Goal: Communication & Community: Answer question/provide support

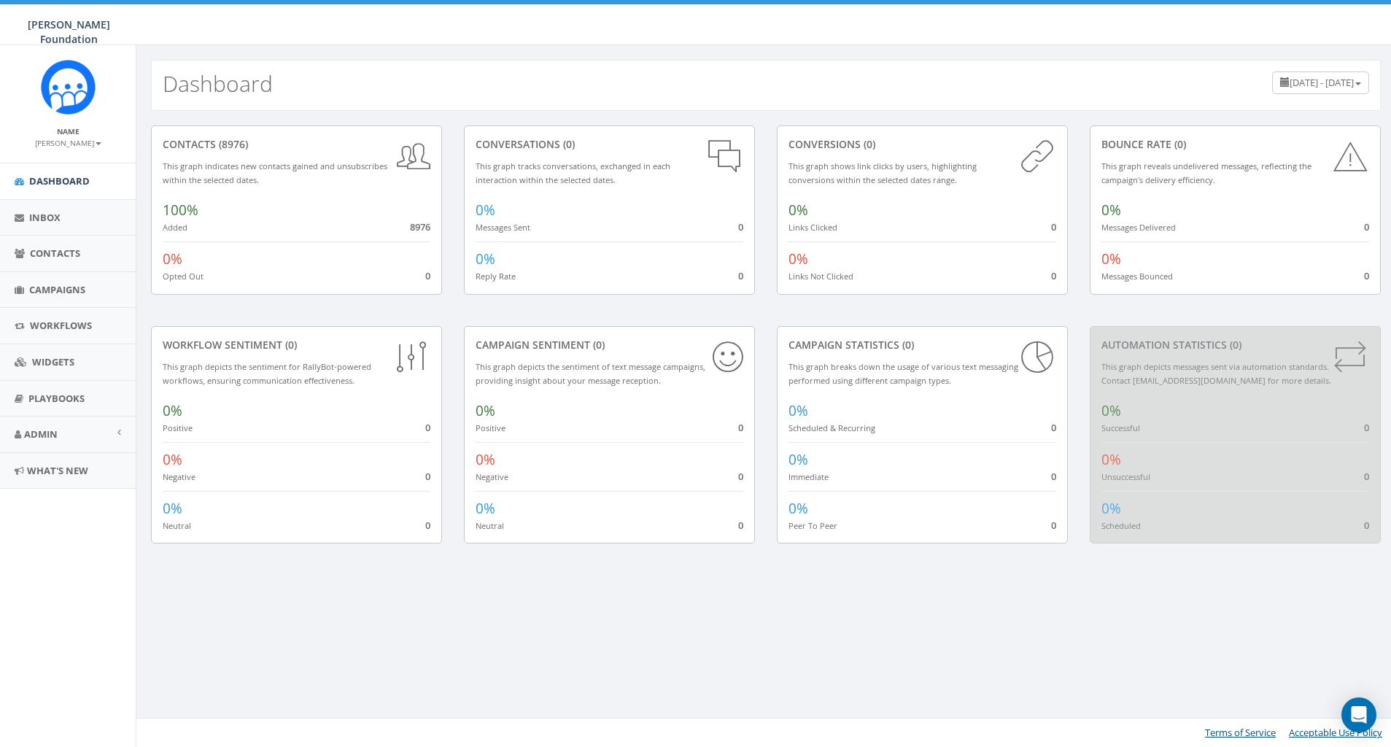
click at [96, 147] on small "[PERSON_NAME]" at bounding box center [68, 143] width 66 height 10
click at [579, 115] on div "contacts (8976) This graph indicates new contacts gained and unsubscribes withi…" at bounding box center [765, 343] width 1259 height 465
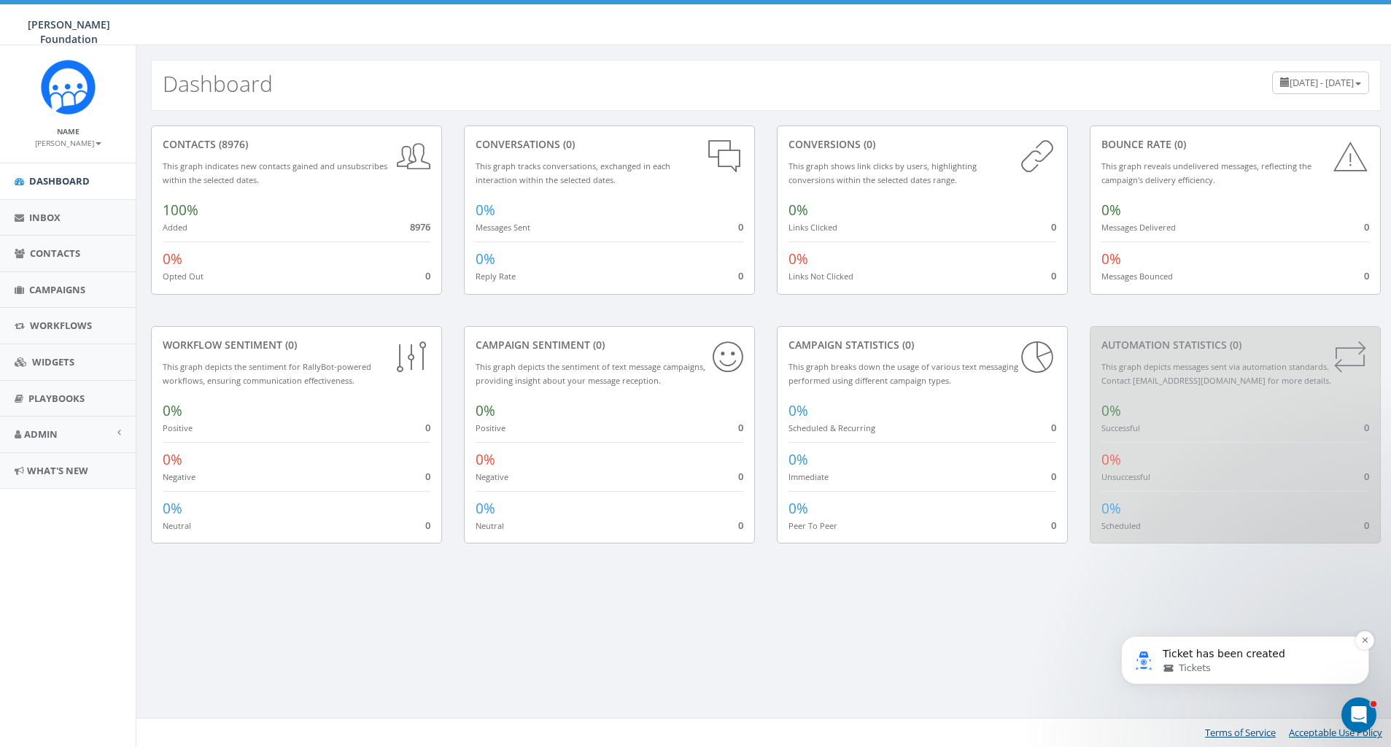
click at [1225, 651] on p "Ticket has been created" at bounding box center [1257, 654] width 188 height 15
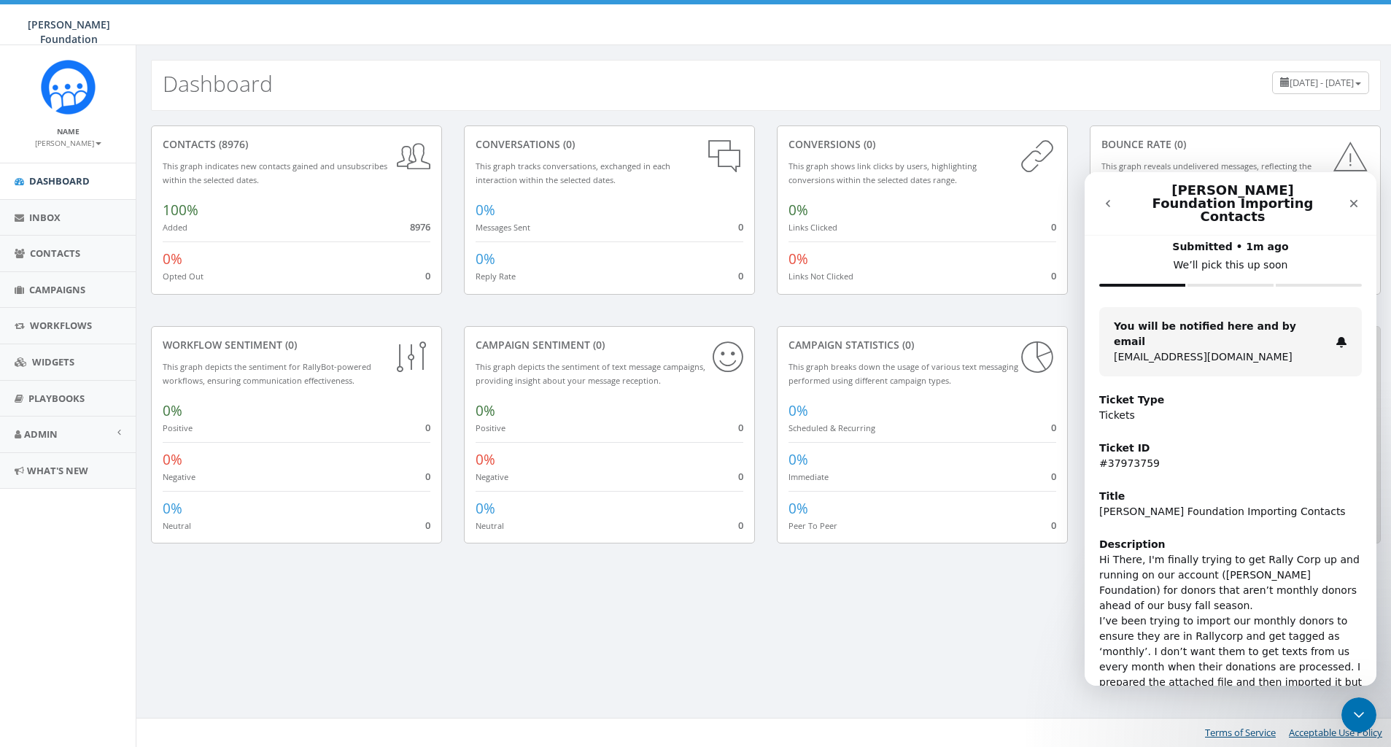
scroll to position [93, 0]
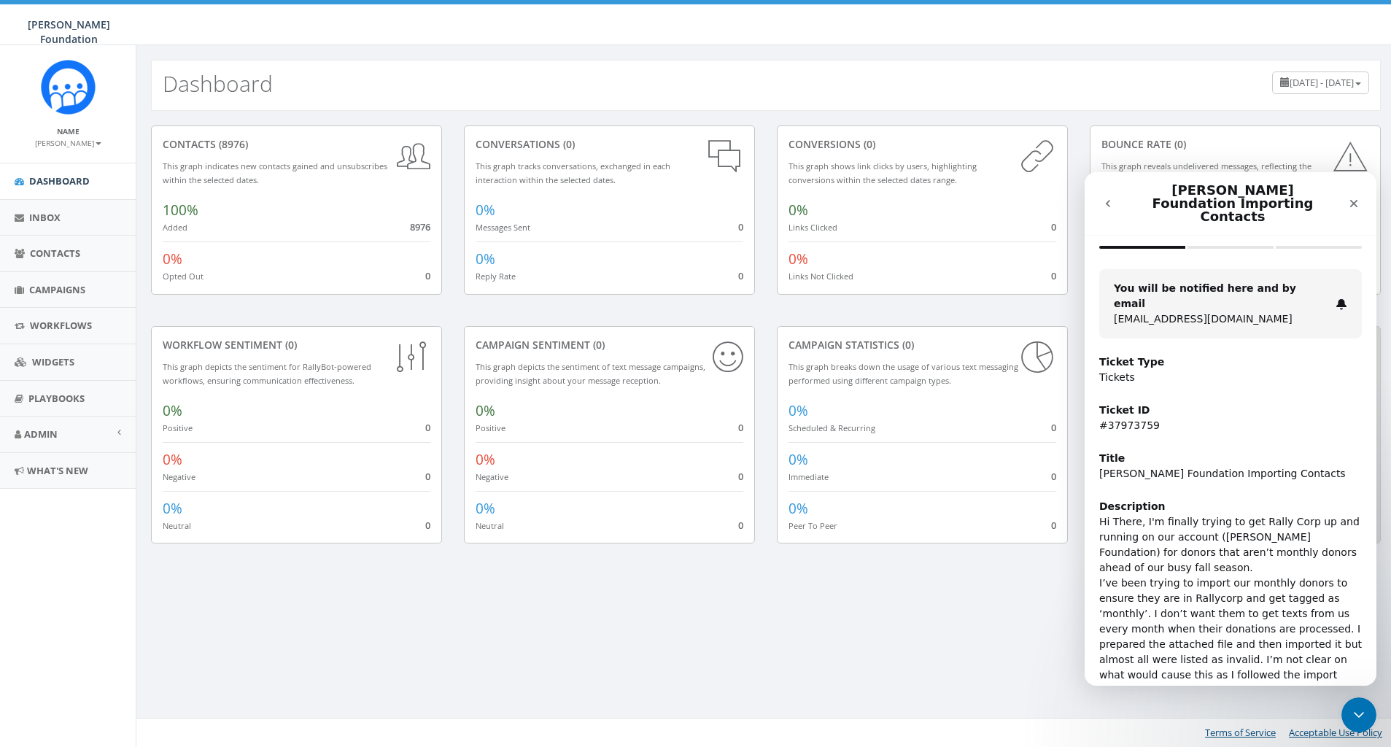
click at [1109, 198] on icon "go back" at bounding box center [1108, 204] width 12 height 12
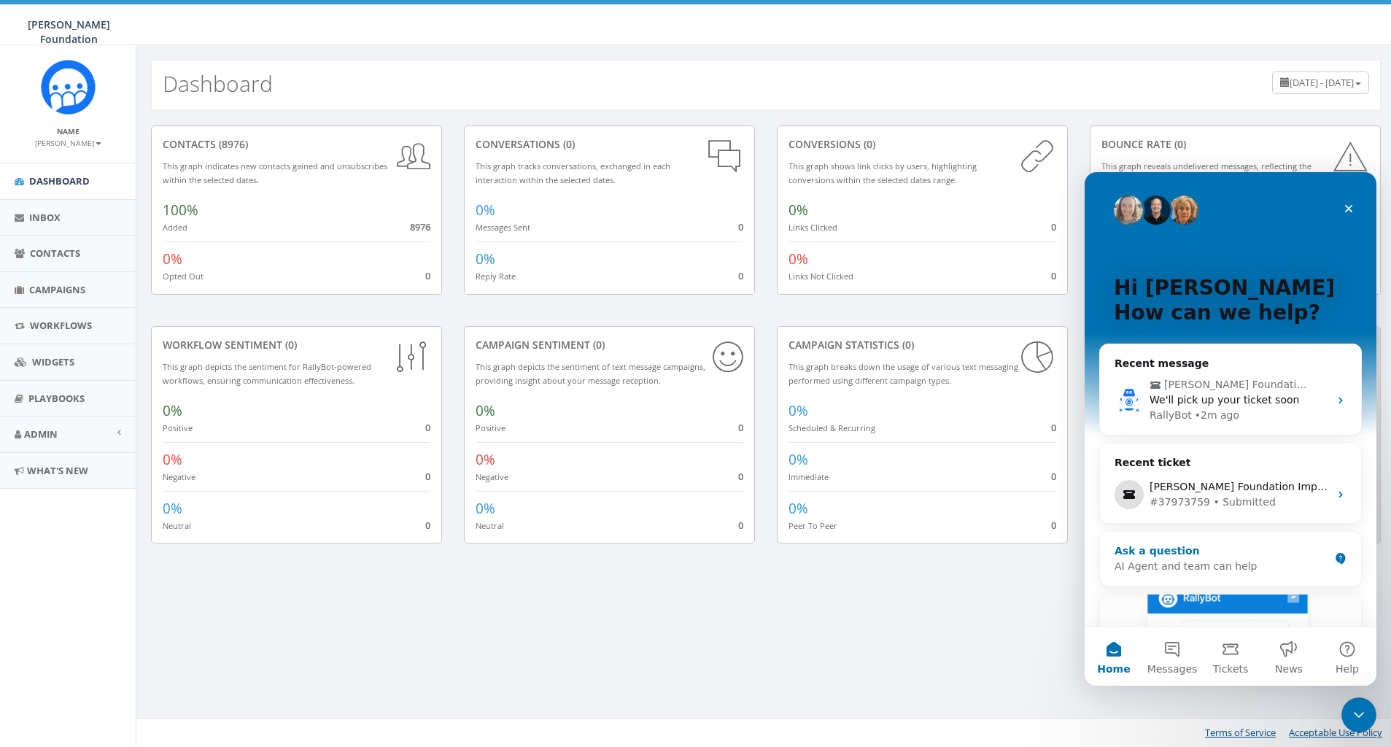
click at [1227, 555] on div "Ask a question" at bounding box center [1221, 550] width 214 height 15
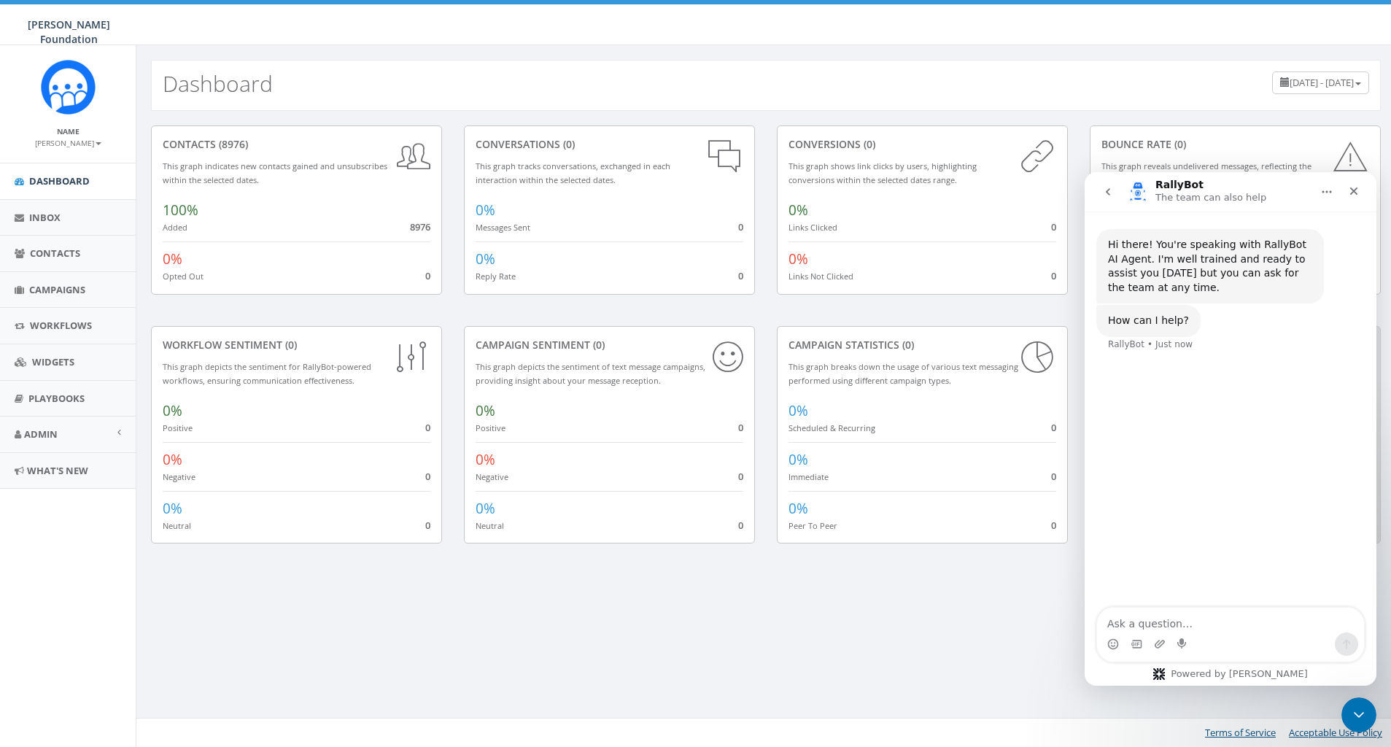
click at [1112, 191] on icon "go back" at bounding box center [1108, 192] width 12 height 12
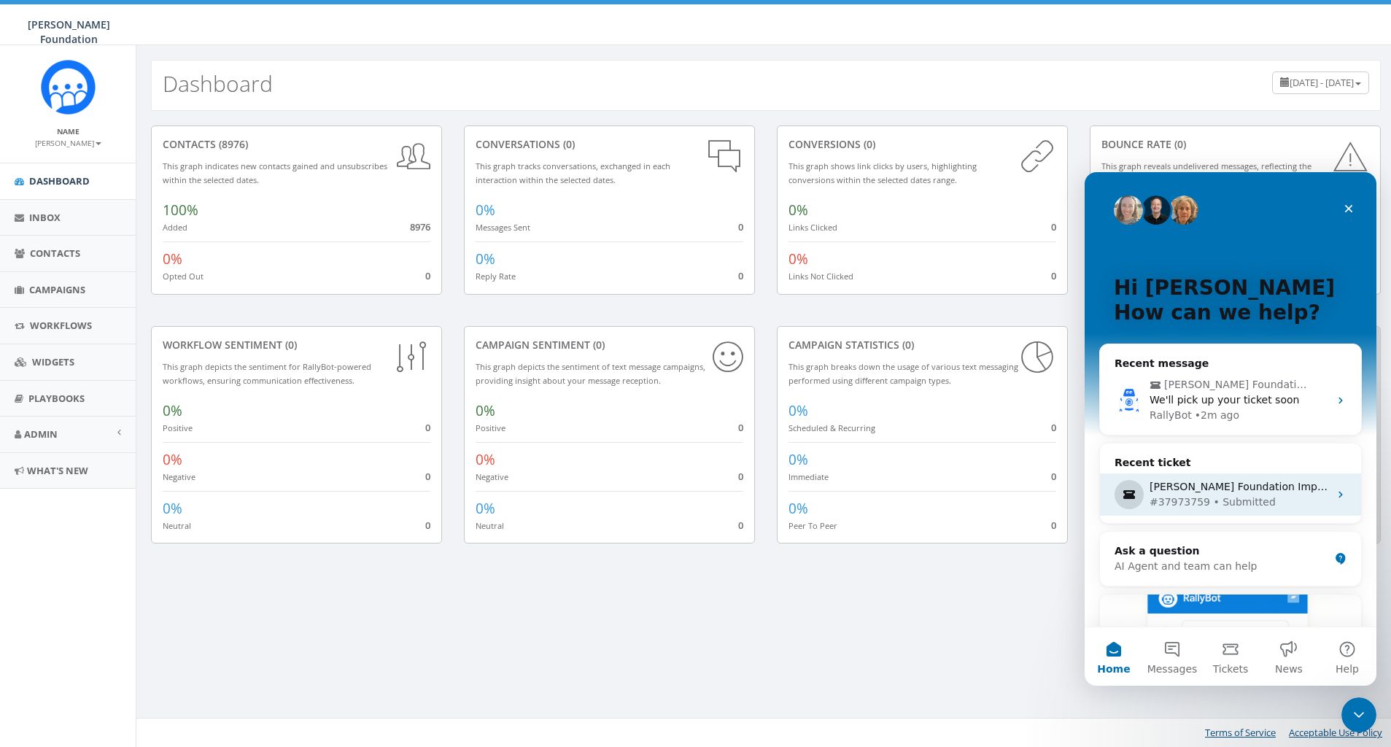
click at [1179, 492] on div "[PERSON_NAME] Foundation Importing Contacts" at bounding box center [1238, 486] width 179 height 15
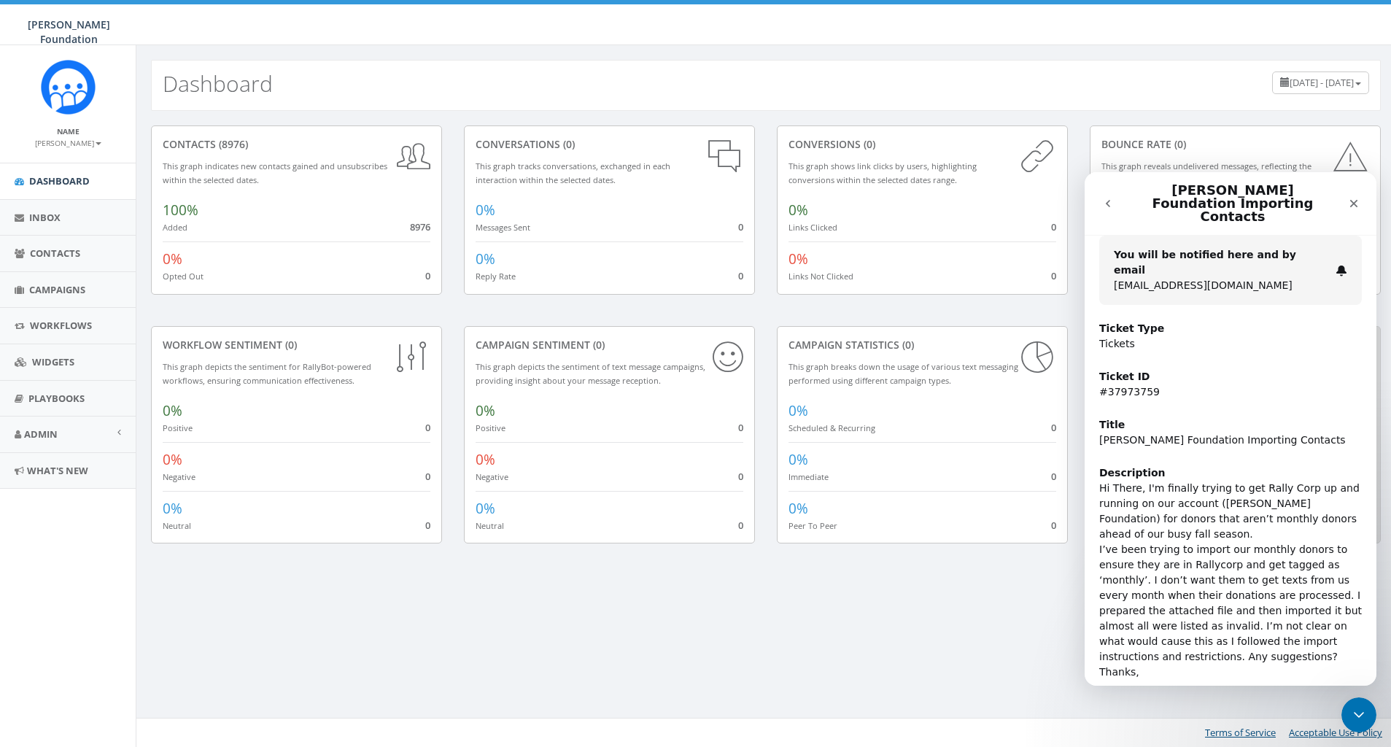
scroll to position [168, 0]
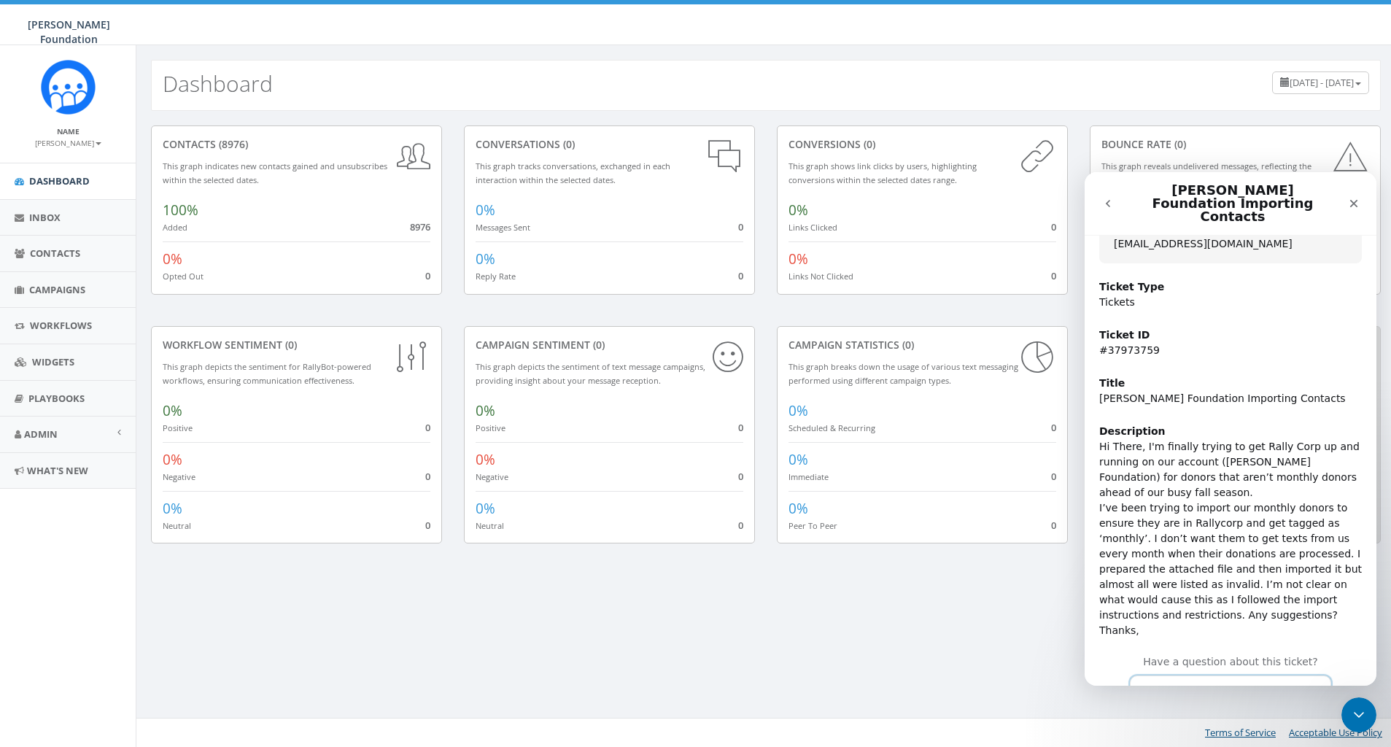
click at [1201, 675] on button "Continue the conversation" at bounding box center [1230, 690] width 201 height 31
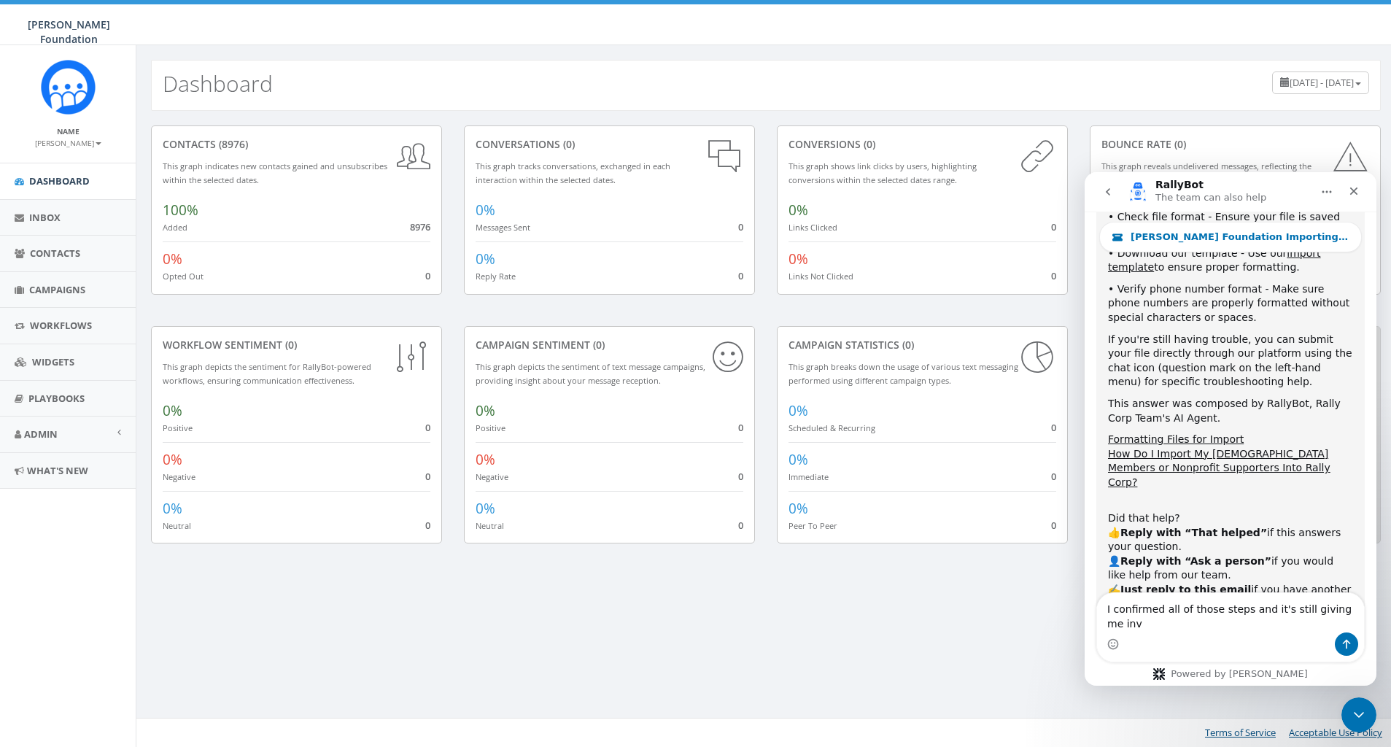
scroll to position [783, 0]
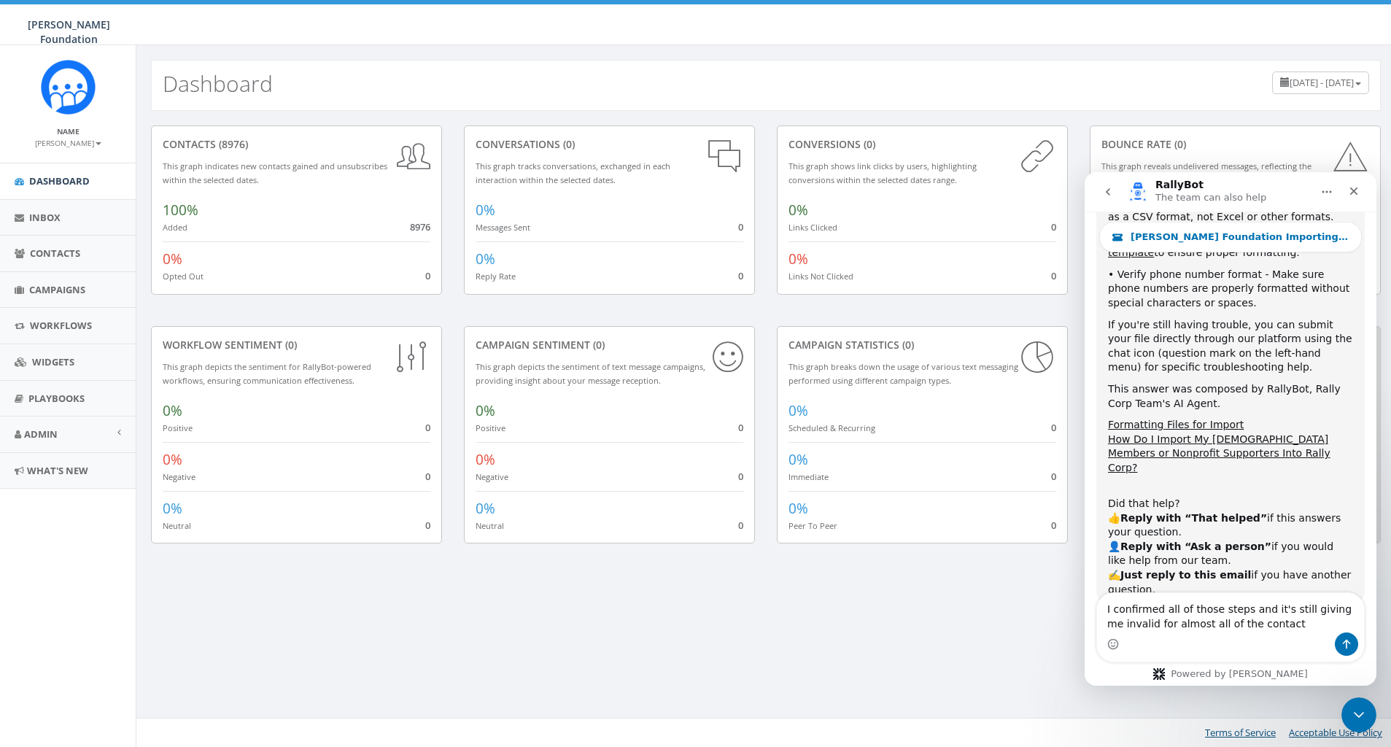
type textarea "I confirmed all of those steps and it's still giving me invalid for almost all …"
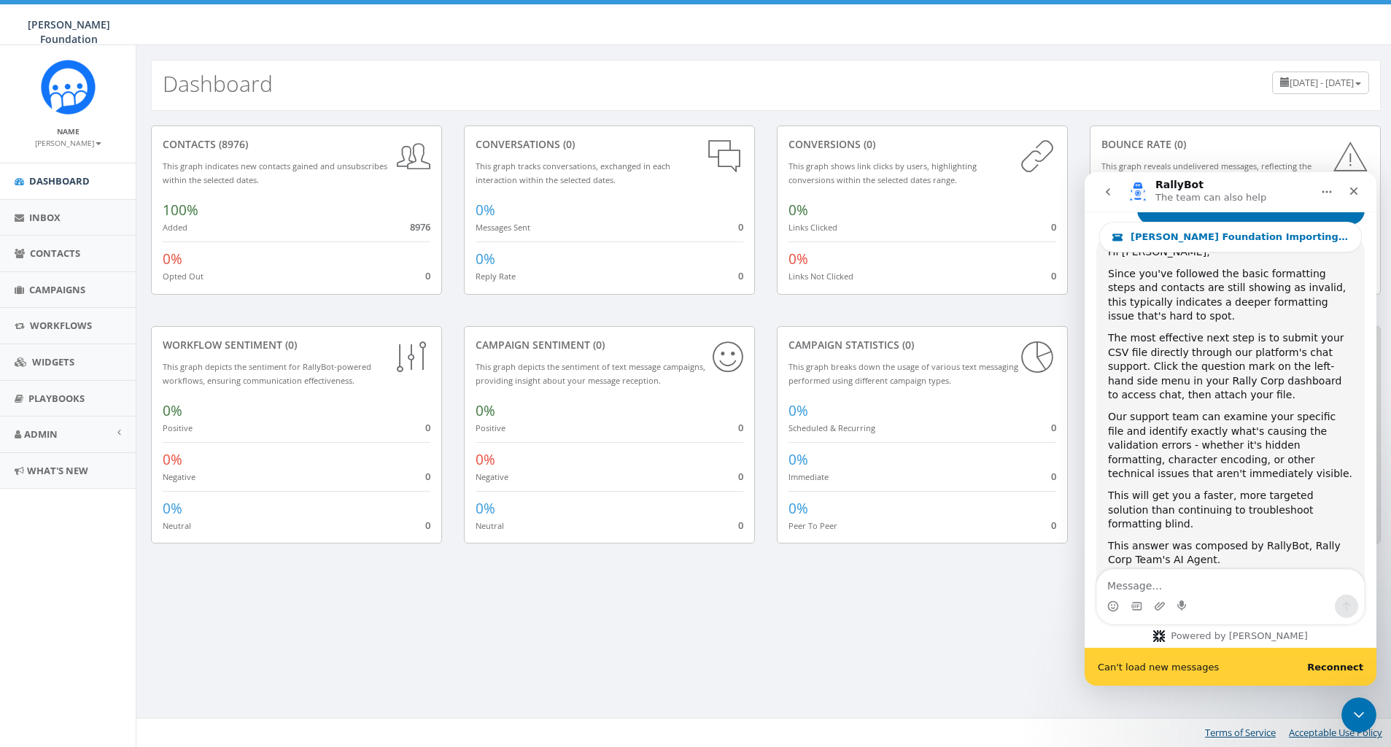
scroll to position [1237, 0]
